Goal: Find specific page/section: Find specific page/section

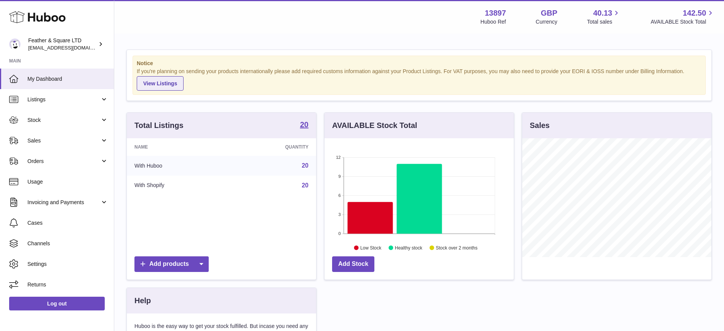
scroll to position [119, 189]
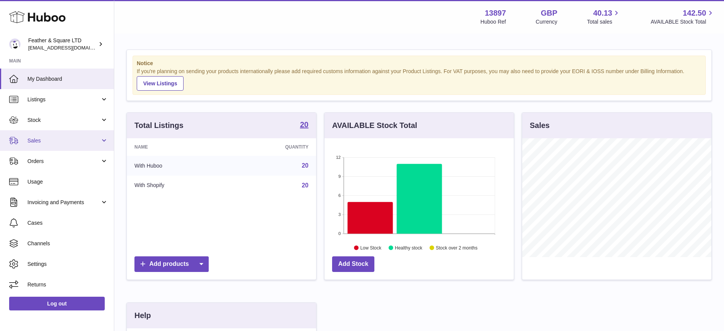
click at [47, 139] on span "Sales" at bounding box center [63, 140] width 73 height 7
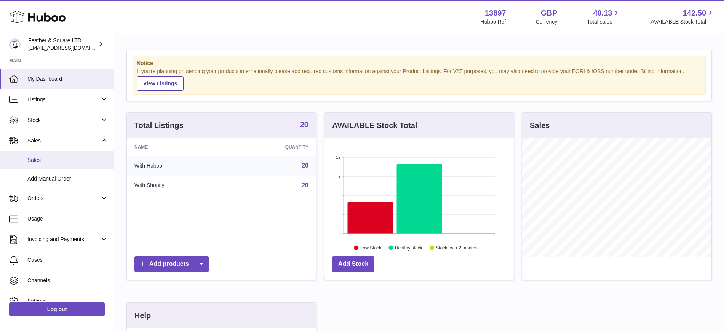
click at [63, 153] on link "Sales" at bounding box center [57, 160] width 114 height 19
